Goal: Navigation & Orientation: Understand site structure

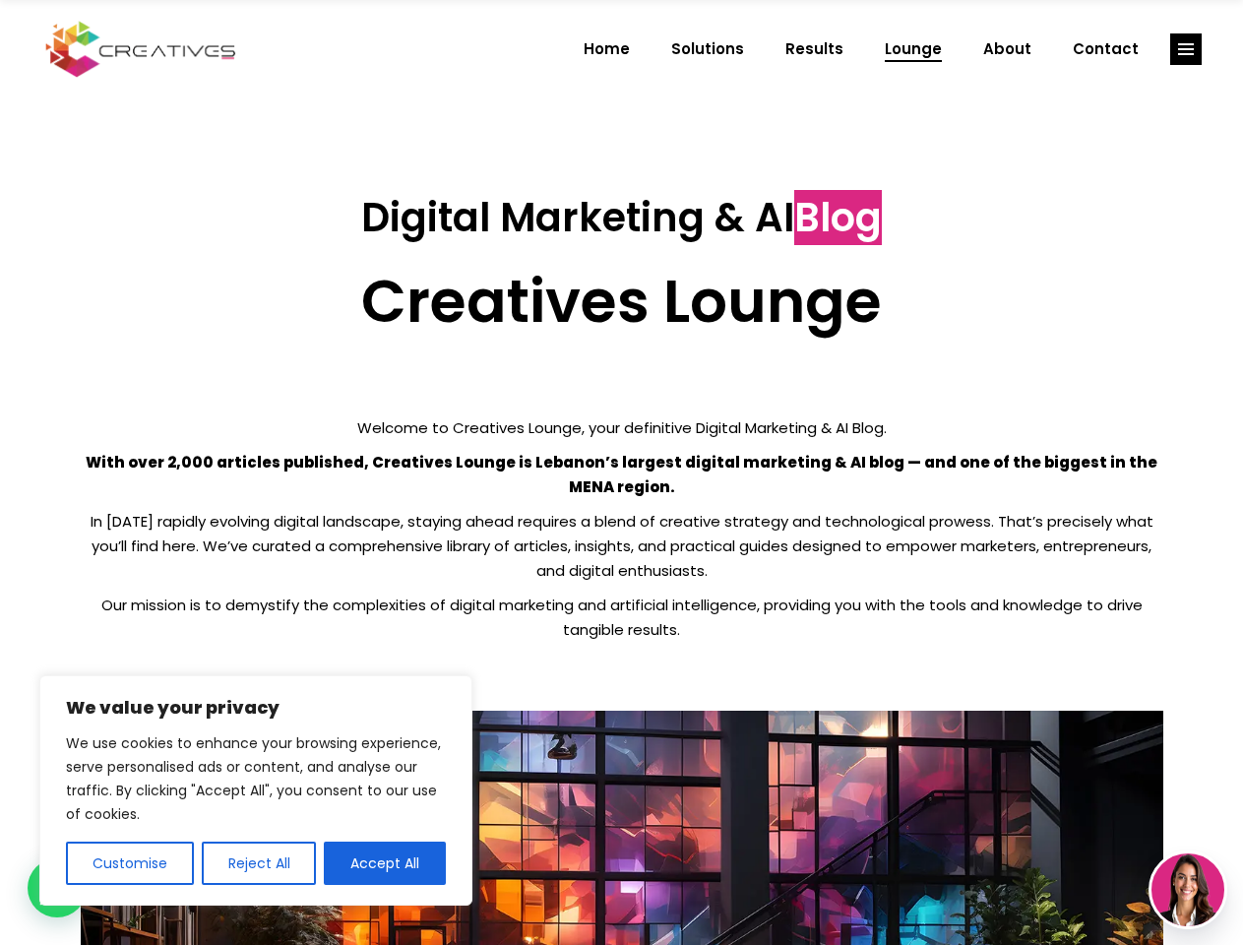
click at [621, 472] on p "With over 2,000 articles published, Creatives Lounge is Lebanon’s largest digit…" at bounding box center [622, 474] width 1082 height 49
click at [129, 863] on button "Customise" at bounding box center [130, 862] width 128 height 43
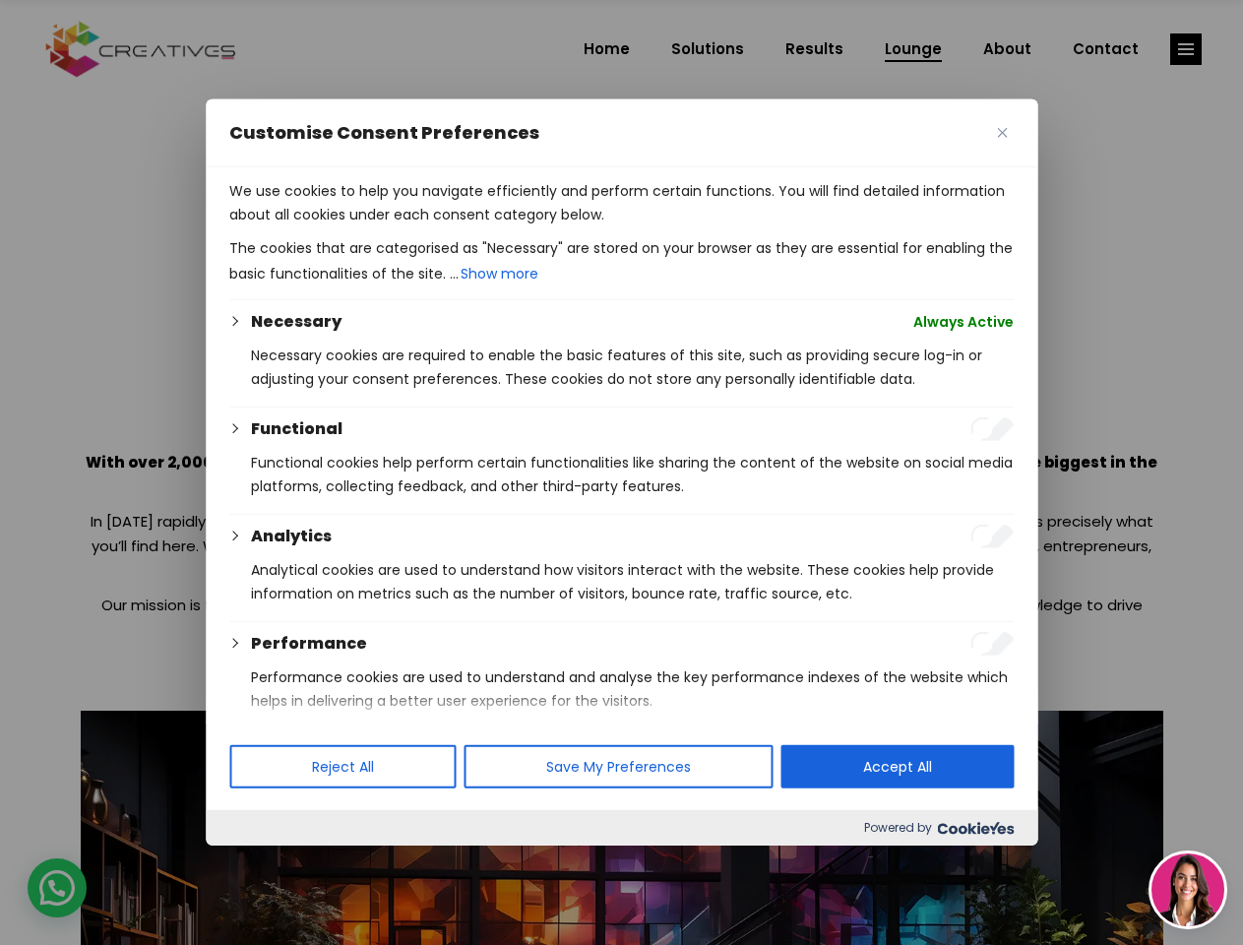
click at [258, 863] on div at bounding box center [621, 472] width 1243 height 945
click at [385, 226] on p "We use cookies to help you navigate efficiently and perform certain functions. …" at bounding box center [621, 202] width 784 height 47
click at [1186, 49] on div at bounding box center [621, 472] width 1243 height 945
click at [1188, 890] on img at bounding box center [1187, 889] width 73 height 73
